Goal: Task Accomplishment & Management: Manage account settings

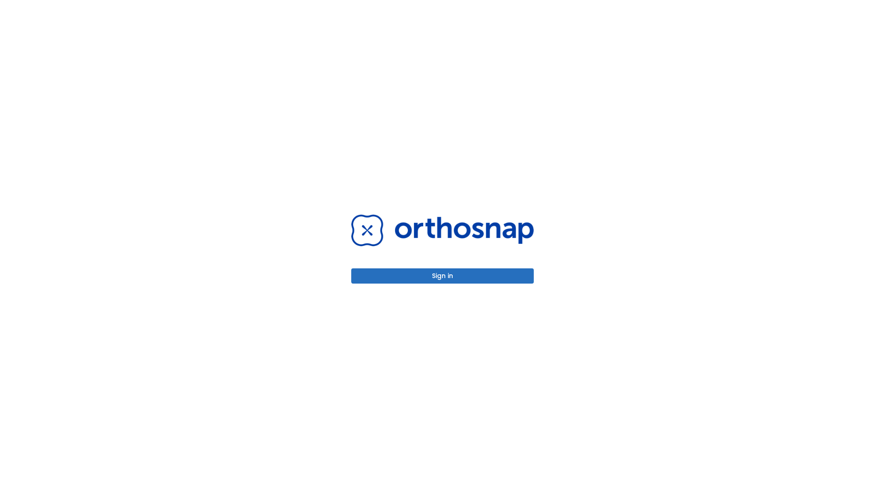
click at [443, 276] on button "Sign in" at bounding box center [442, 275] width 183 height 15
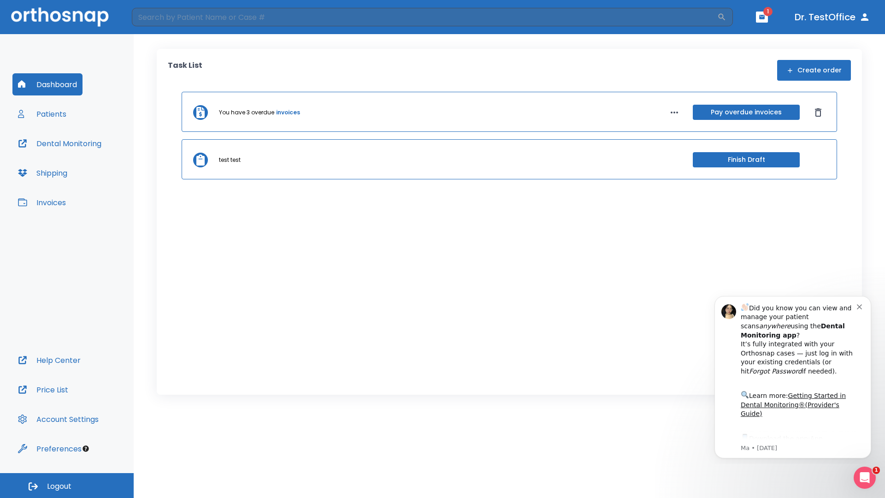
click at [67, 486] on span "Logout" at bounding box center [59, 486] width 24 height 10
